Goal: Check status: Check status

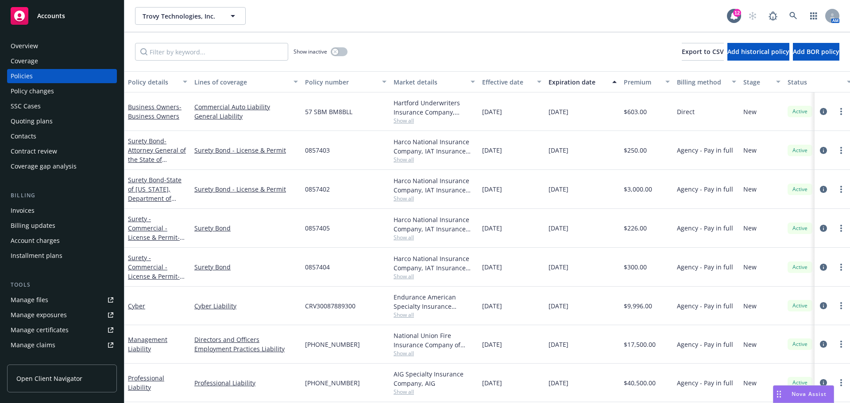
click at [26, 49] on div "Overview" at bounding box center [24, 46] width 27 height 14
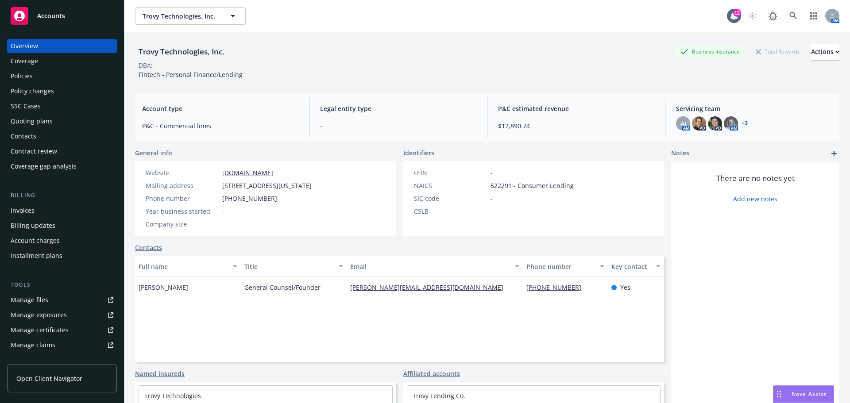
click at [63, 18] on span "Accounts" at bounding box center [51, 15] width 28 height 7
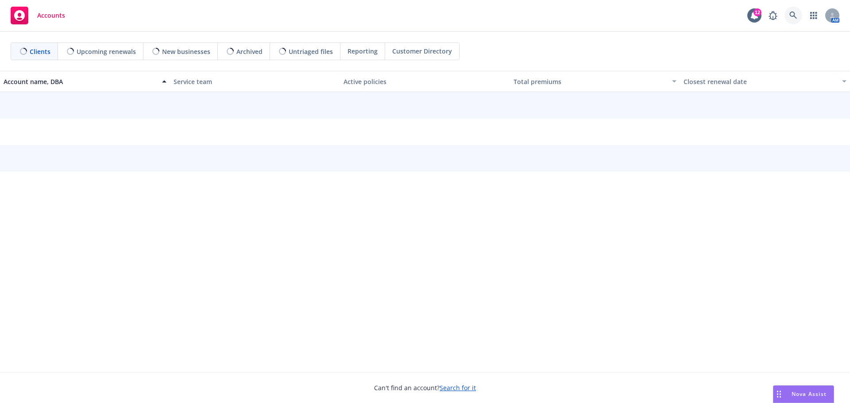
click at [793, 17] on icon at bounding box center [793, 16] width 8 height 8
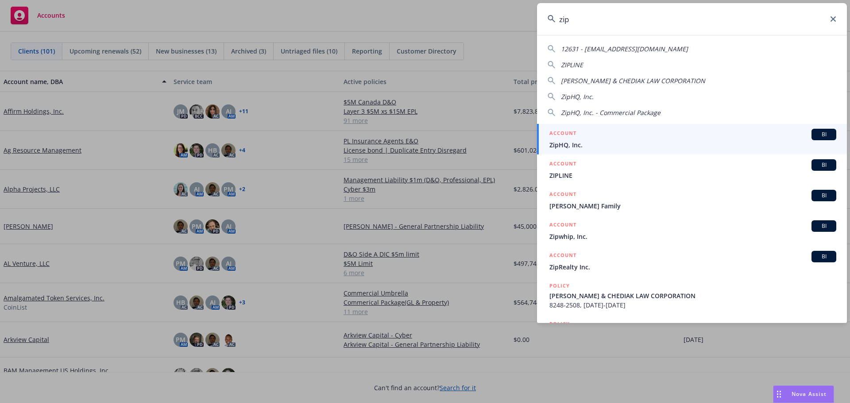
type input "zip"
click at [587, 140] on span "ZipHQ, Inc." at bounding box center [692, 144] width 287 height 9
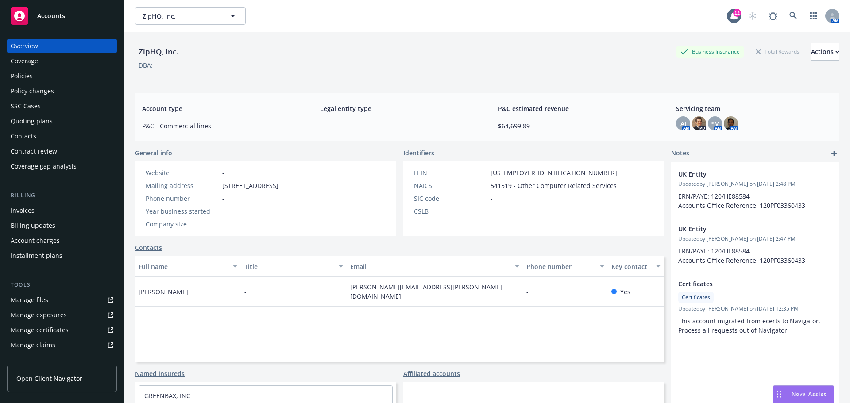
click at [20, 77] on div "Policies" at bounding box center [22, 76] width 22 height 14
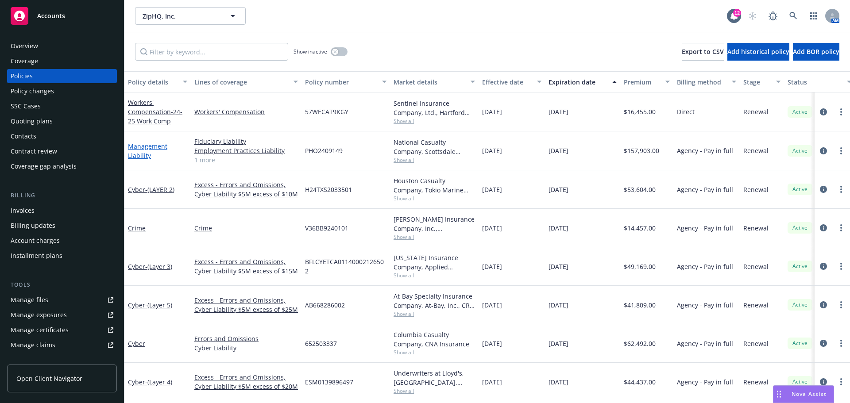
click at [142, 157] on link "Management Liability" at bounding box center [147, 151] width 39 height 18
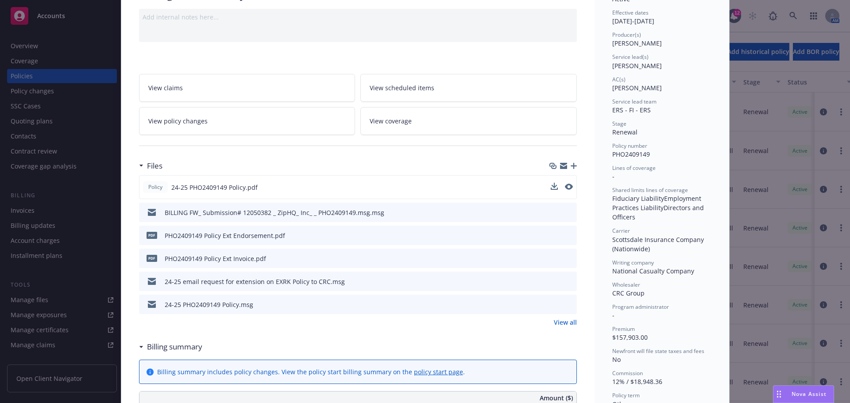
scroll to position [89, 0]
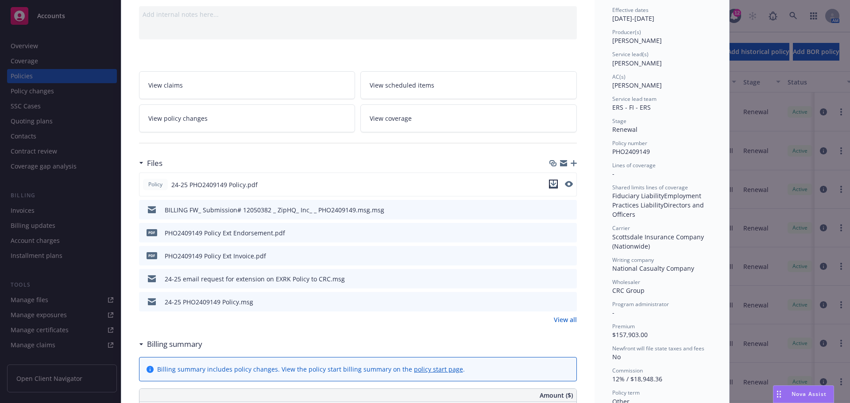
click at [550, 184] on icon "download file" at bounding box center [553, 184] width 7 height 7
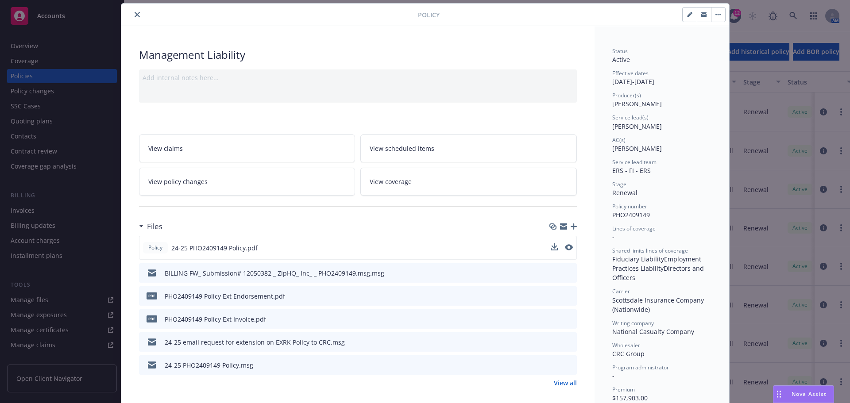
scroll to position [0, 0]
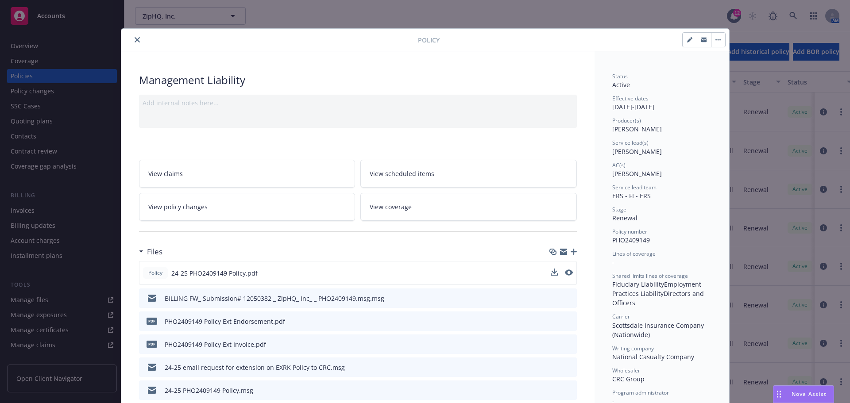
click at [135, 40] on icon "close" at bounding box center [137, 39] width 5 height 5
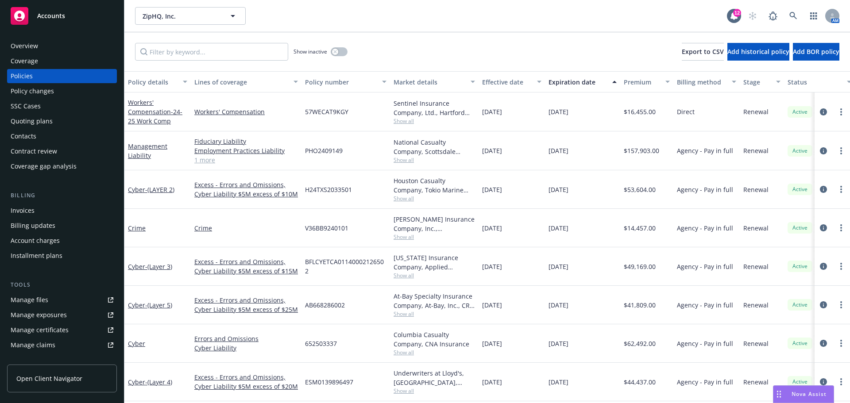
click at [41, 121] on div "Quoting plans" at bounding box center [32, 121] width 42 height 14
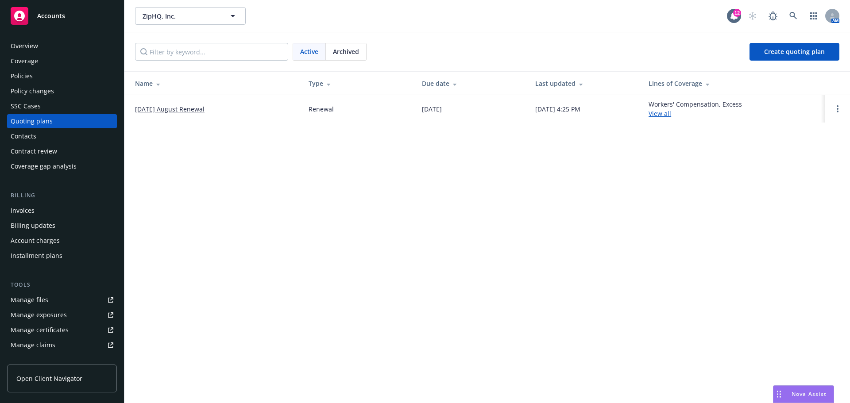
click at [196, 111] on link "[DATE] August Renewal" at bounding box center [169, 108] width 69 height 9
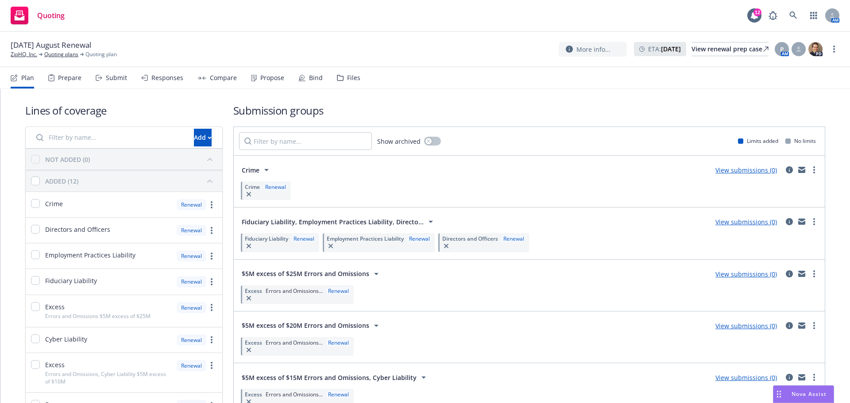
click at [736, 224] on link "View submissions (0)" at bounding box center [746, 222] width 62 height 8
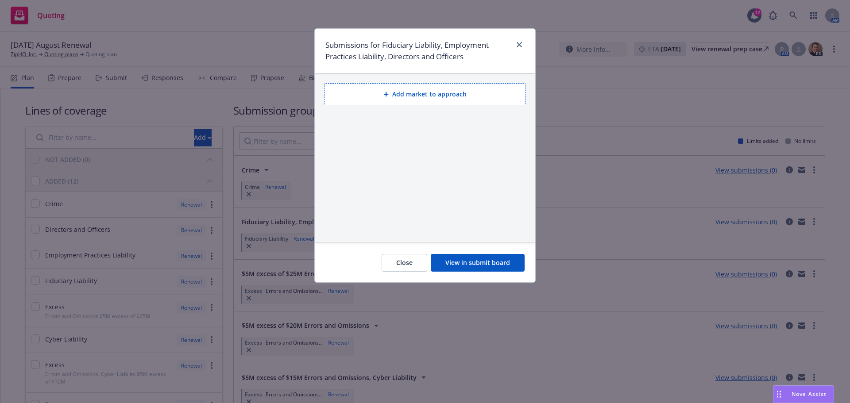
click at [493, 264] on button "View in submit board" at bounding box center [478, 263] width 94 height 18
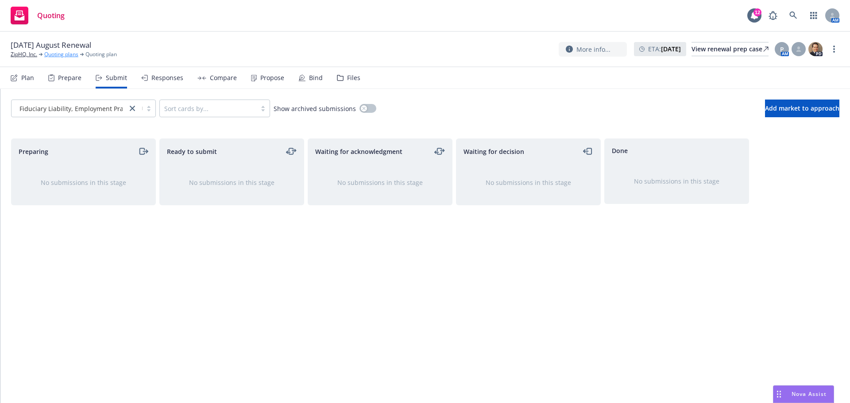
click at [60, 54] on link "Quoting plans" at bounding box center [61, 54] width 34 height 8
